Goal: Task Accomplishment & Management: Complete application form

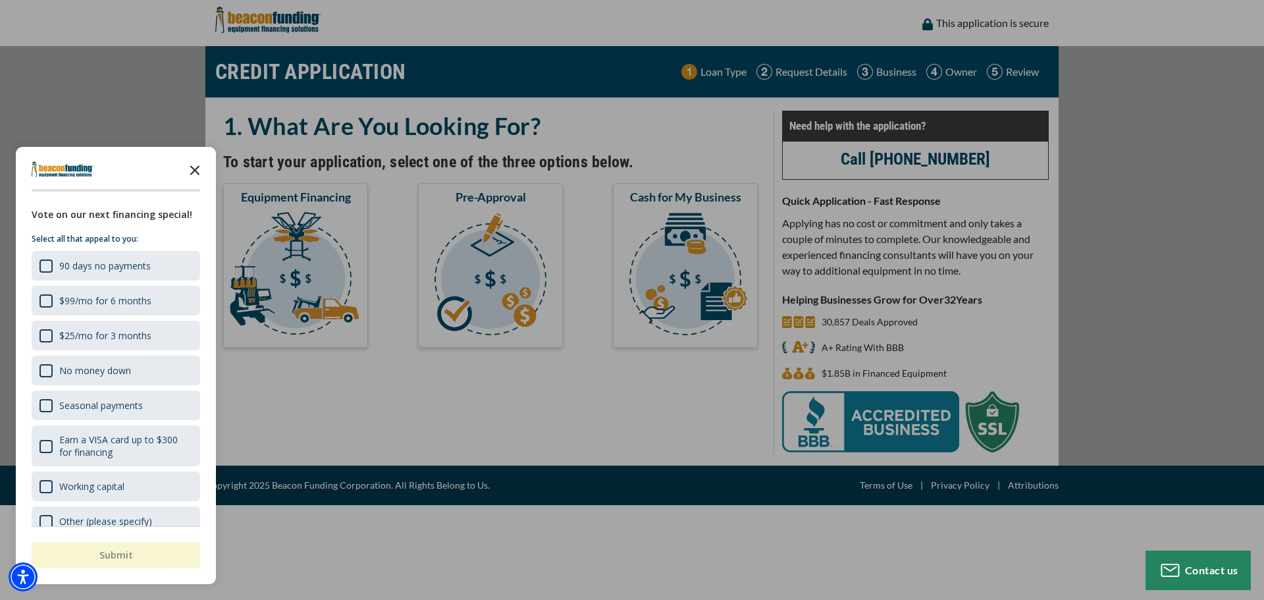
click at [196, 167] on icon "Close the survey" at bounding box center [195, 169] width 26 height 26
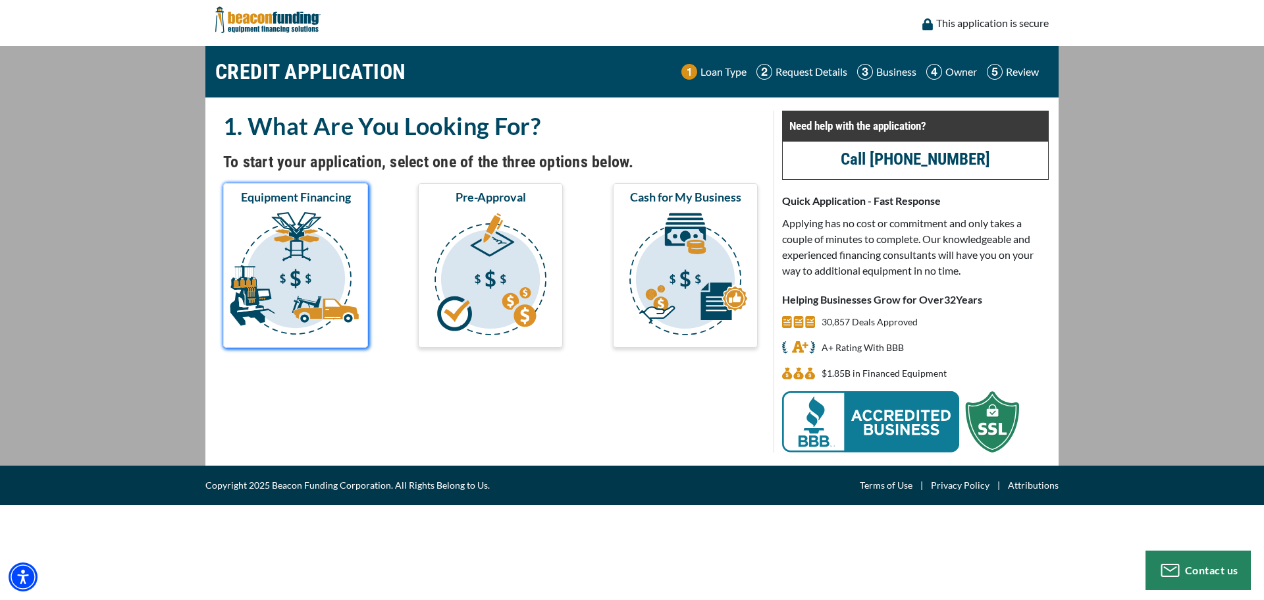
click at [323, 250] on img "submit" at bounding box center [296, 276] width 140 height 132
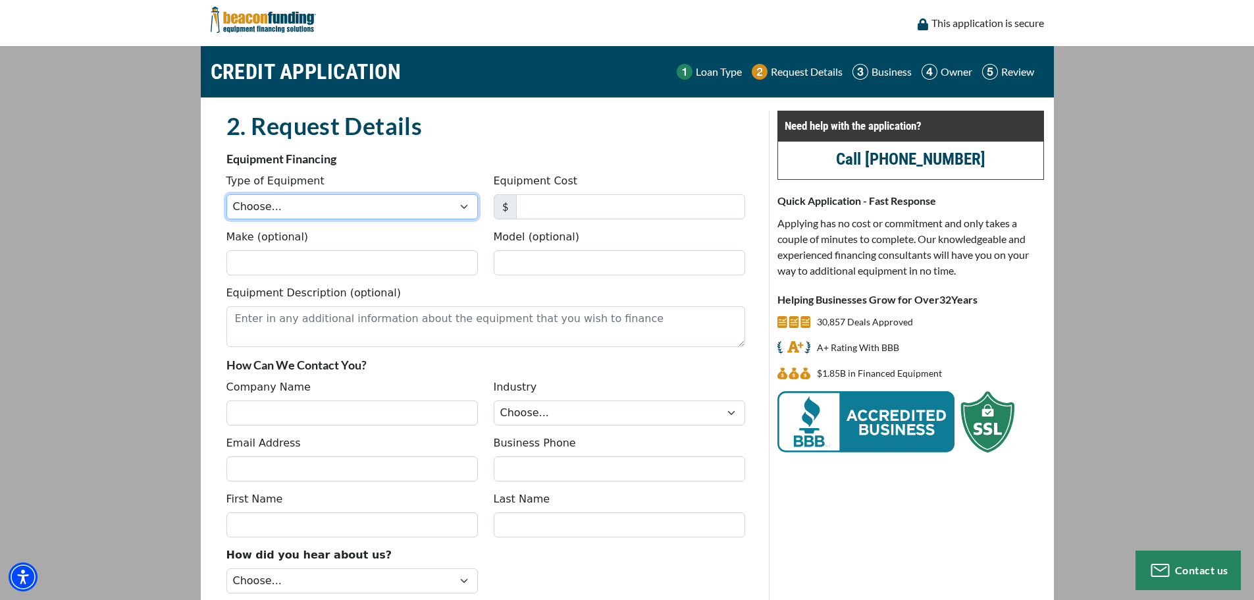
click at [321, 213] on select "Choose... Backhoe Boom/Bucket Truck Chipper Commercial Mower Crane DTG/DTF Prin…" at bounding box center [351, 206] width 251 height 25
select select "2"
click at [226, 194] on select "Choose... Backhoe Boom/Bucket Truck Chipper Commercial Mower Crane DTG/DTF Prin…" at bounding box center [351, 206] width 251 height 25
click at [571, 207] on input "Equipment Cost" at bounding box center [630, 206] width 229 height 25
type input "80,000"
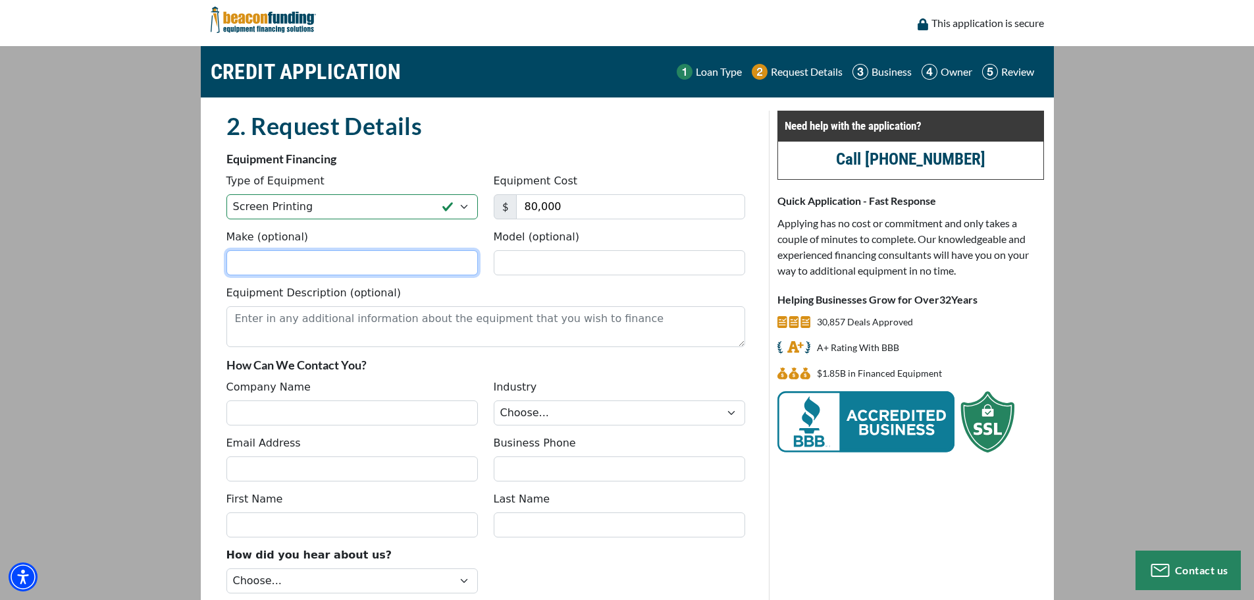
click at [248, 262] on input "Make (optional)" at bounding box center [351, 262] width 251 height 25
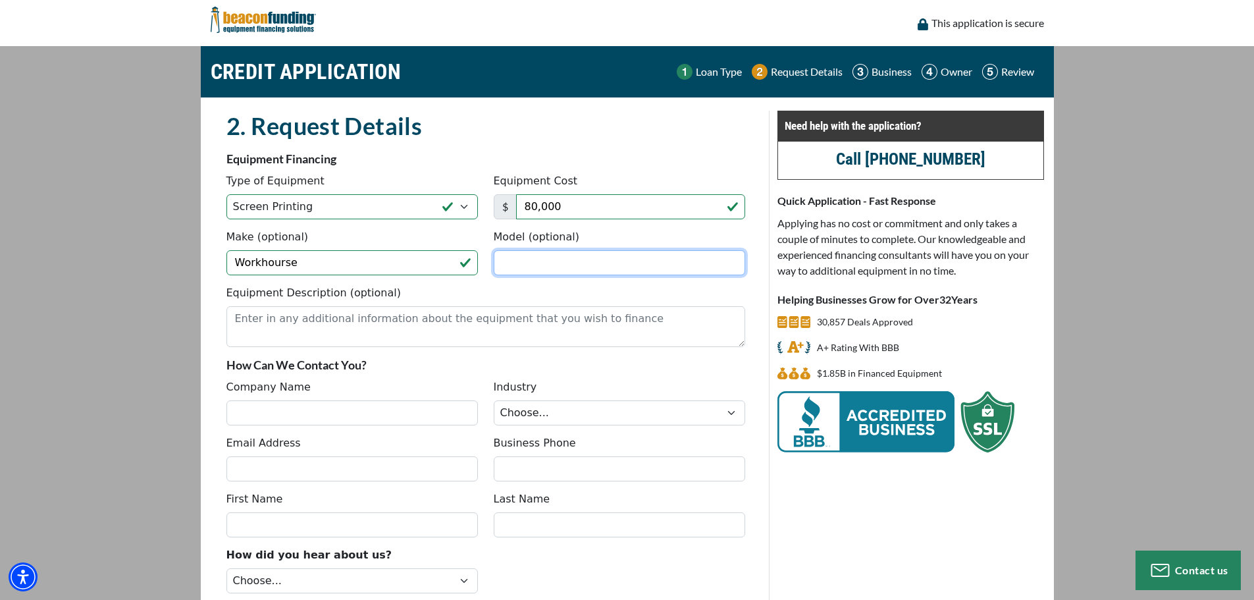
click at [517, 271] on input "Model (optional)" at bounding box center [619, 262] width 251 height 25
click at [302, 268] on input "Workhourse" at bounding box center [351, 262] width 251 height 25
click at [312, 265] on input "Workhourse" at bounding box center [351, 262] width 251 height 25
type input "Workhorse"
click at [558, 262] on input "Model (optional)" at bounding box center [619, 262] width 251 height 25
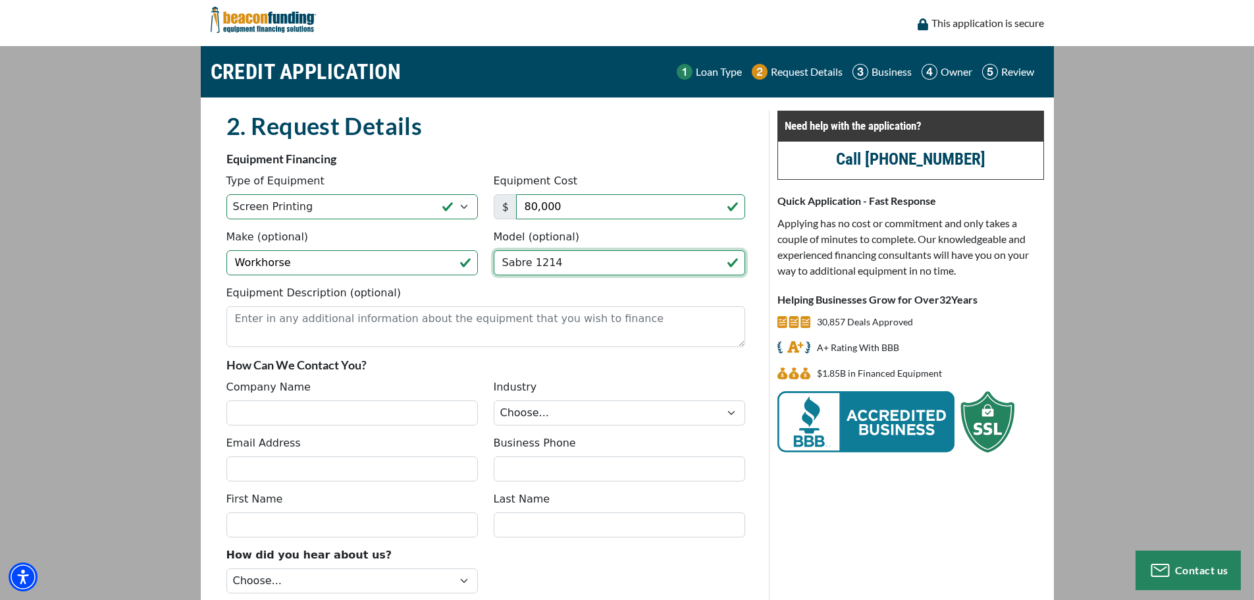
type input "Sabre 1214"
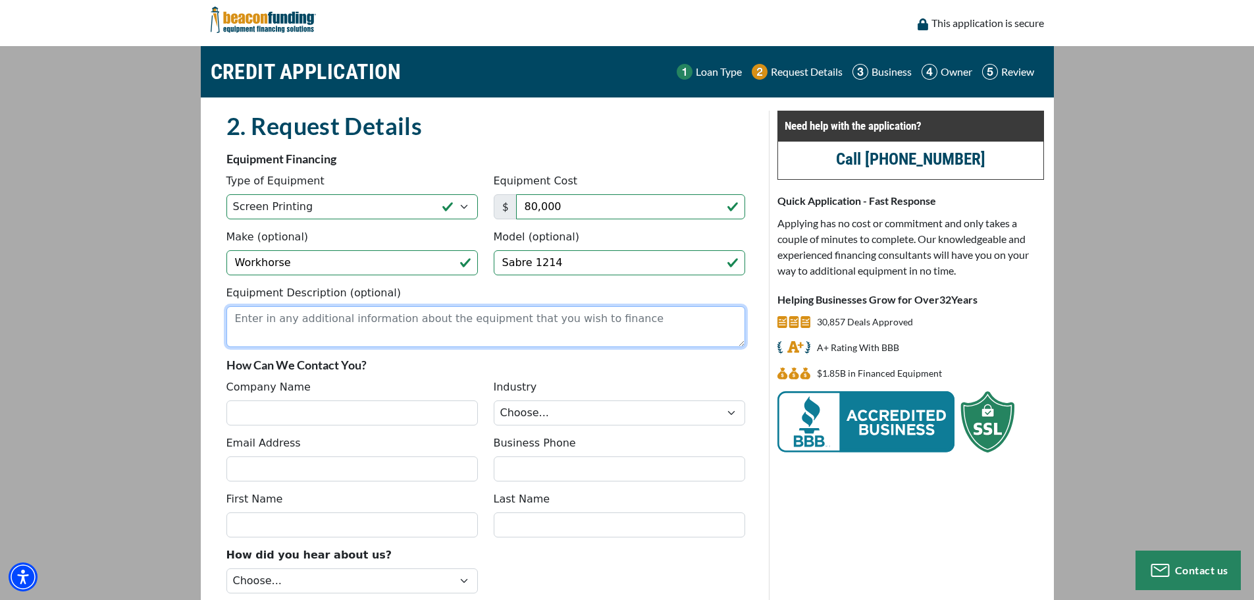
click at [245, 329] on textarea "Equipment Description (optional)" at bounding box center [485, 326] width 519 height 41
type textarea "Press, Dryer"
